Goal: Navigation & Orientation: Find specific page/section

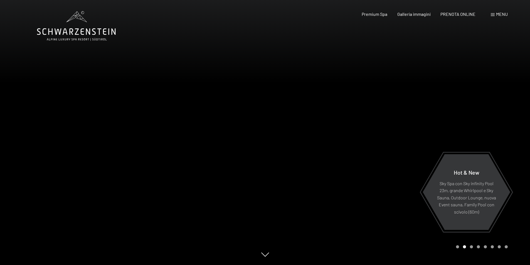
click at [503, 15] on span "Menu" at bounding box center [502, 13] width 12 height 5
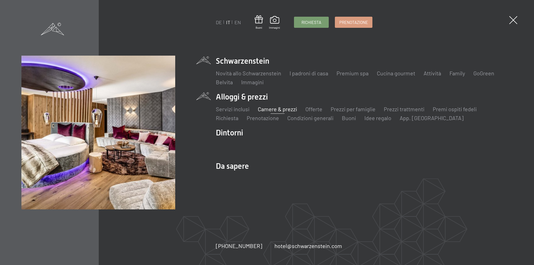
click at [266, 109] on link "Camere & prezzi" at bounding box center [277, 109] width 39 height 7
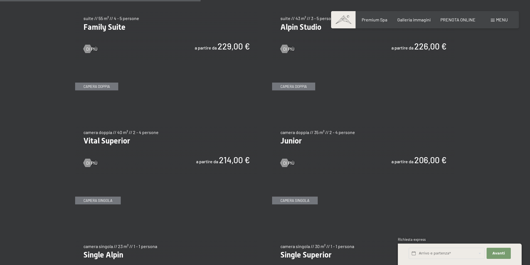
scroll to position [807, 0]
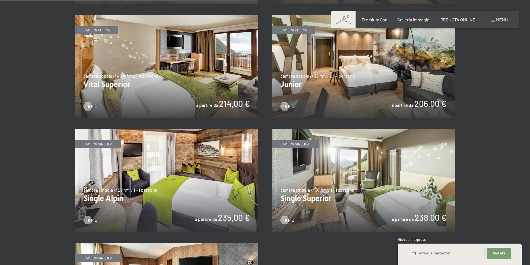
click at [419, 69] on img at bounding box center [363, 66] width 183 height 103
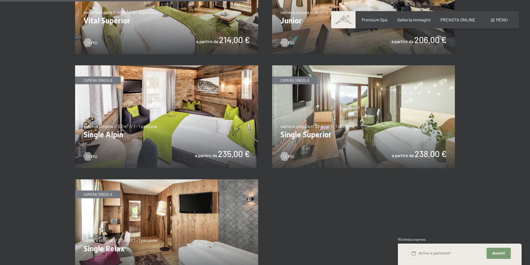
scroll to position [918, 0]
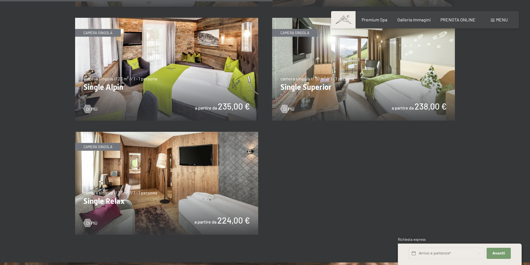
click at [185, 182] on img at bounding box center [166, 183] width 183 height 103
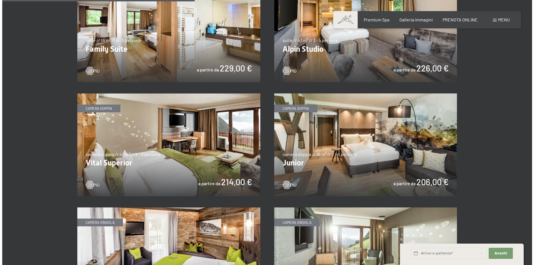
scroll to position [640, 0]
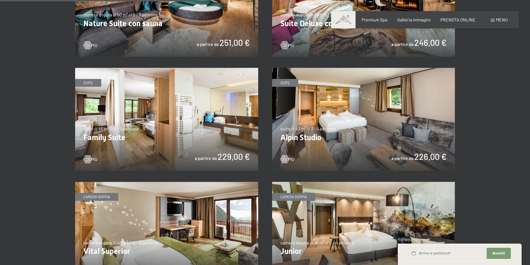
click at [503, 23] on div "Prenotazione Richiesta Premium Spa Galleria immagini PRENOTA ONLINE Menu DE IT …" at bounding box center [425, 20] width 166 height 6
click at [502, 22] on div "Menu" at bounding box center [499, 20] width 17 height 6
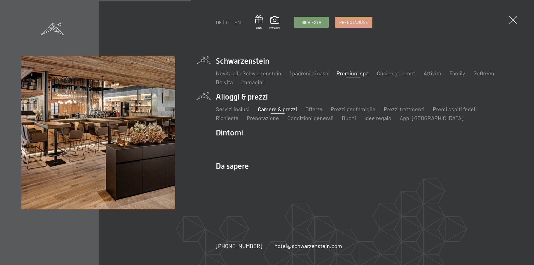
click at [359, 74] on link "Premium spa" at bounding box center [353, 73] width 32 height 7
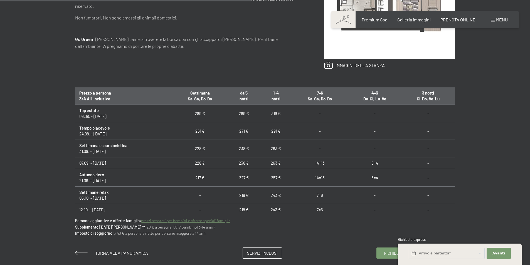
scroll to position [334, 0]
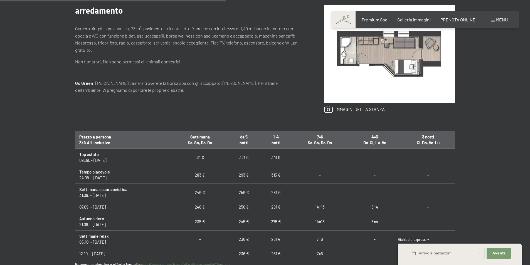
scroll to position [306, 0]
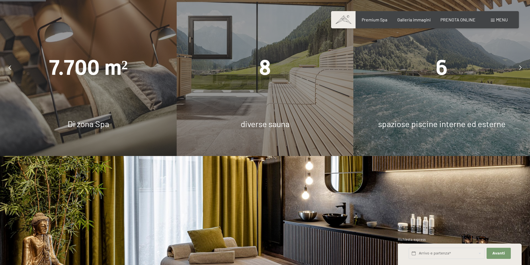
scroll to position [362, 0]
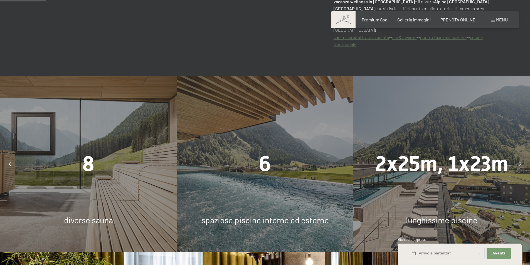
click at [521, 162] on icon at bounding box center [520, 164] width 3 height 4
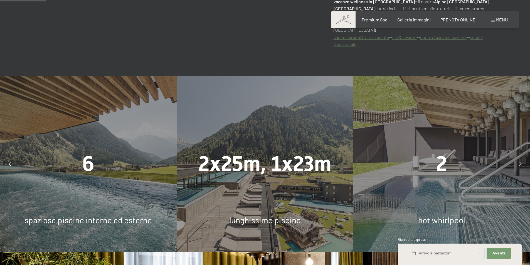
click at [522, 157] on div at bounding box center [520, 164] width 14 height 14
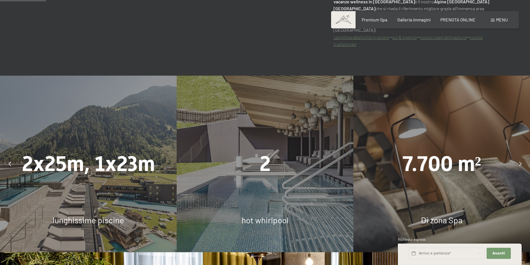
click at [350, 174] on div "2 hot whirlpool" at bounding box center [265, 164] width 177 height 177
click at [293, 171] on div "2" at bounding box center [265, 163] width 177 height 29
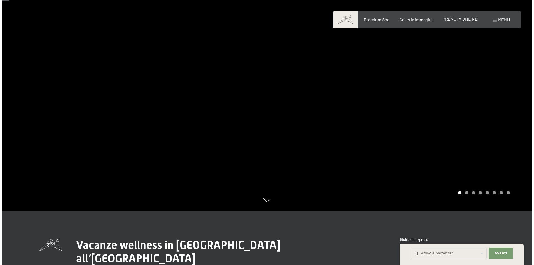
scroll to position [0, 0]
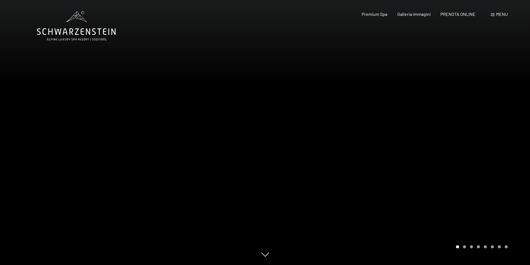
click at [506, 17] on div "Prenotazione Richiesta Premium Spa Galleria immagini PRENOTA ONLINE Menu DE IT …" at bounding box center [425, 14] width 166 height 6
click at [502, 15] on span "Menu" at bounding box center [502, 13] width 12 height 5
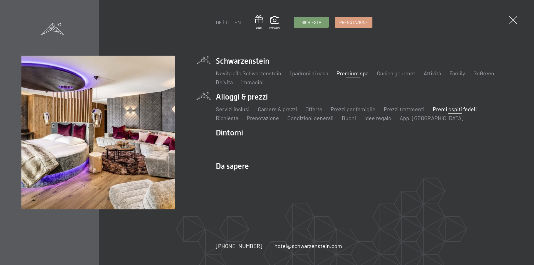
click at [459, 110] on link "Premi ospiti fedeli" at bounding box center [455, 109] width 44 height 7
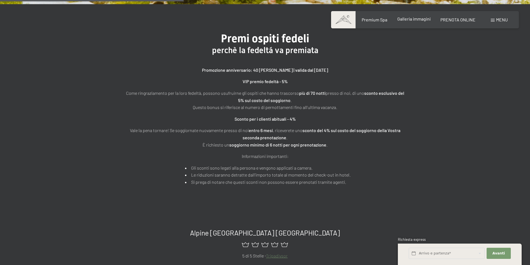
click at [419, 17] on span "Galleria immagini" at bounding box center [413, 18] width 33 height 5
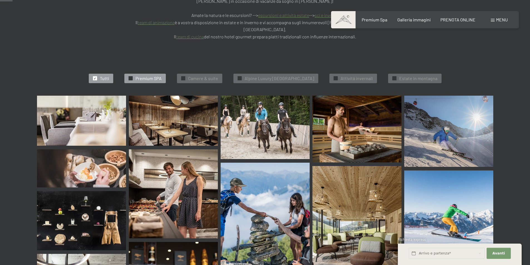
click at [129, 76] on div at bounding box center [131, 78] width 4 height 4
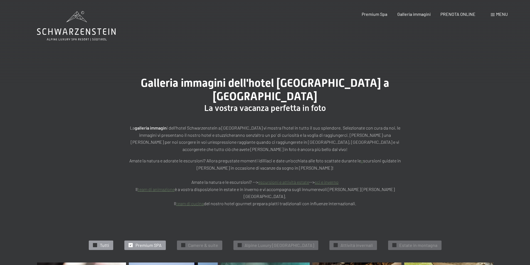
click at [89, 241] on div "✓ Tutti" at bounding box center [101, 245] width 24 height 9
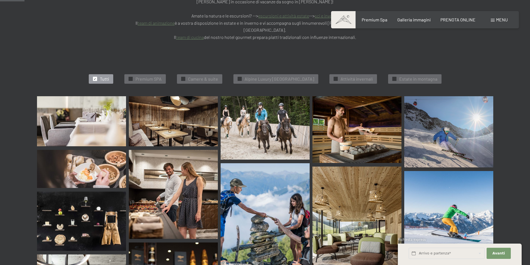
scroll to position [169, 0]
